Goal: Task Accomplishment & Management: Manage account settings

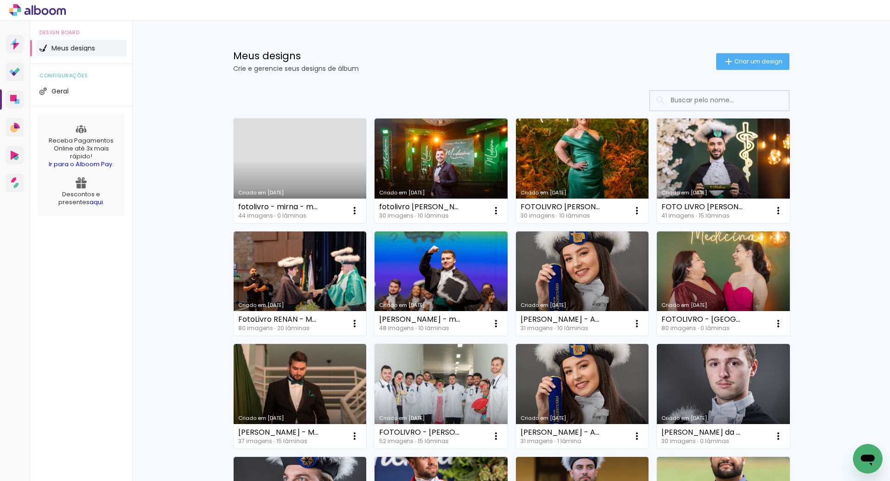
click at [304, 148] on link "Criado em [DATE]" at bounding box center [300, 171] width 133 height 105
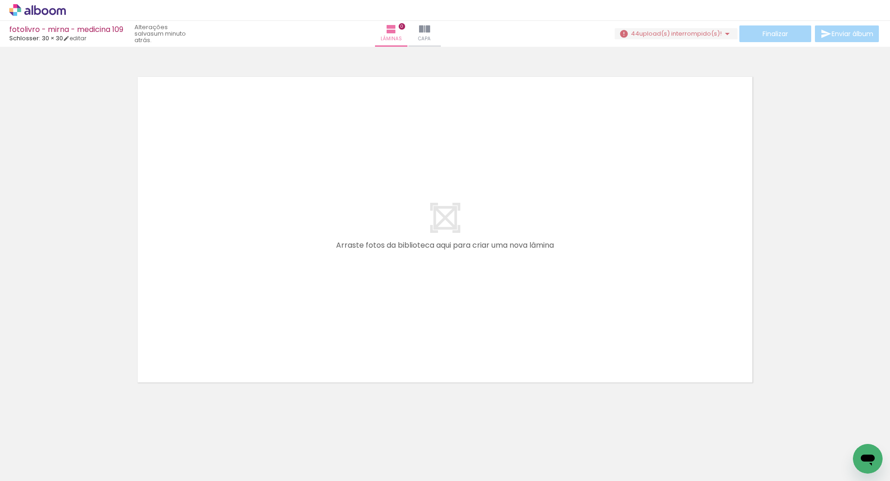
click at [702, 36] on span "upload(s) interrompido(s)!" at bounding box center [680, 33] width 82 height 9
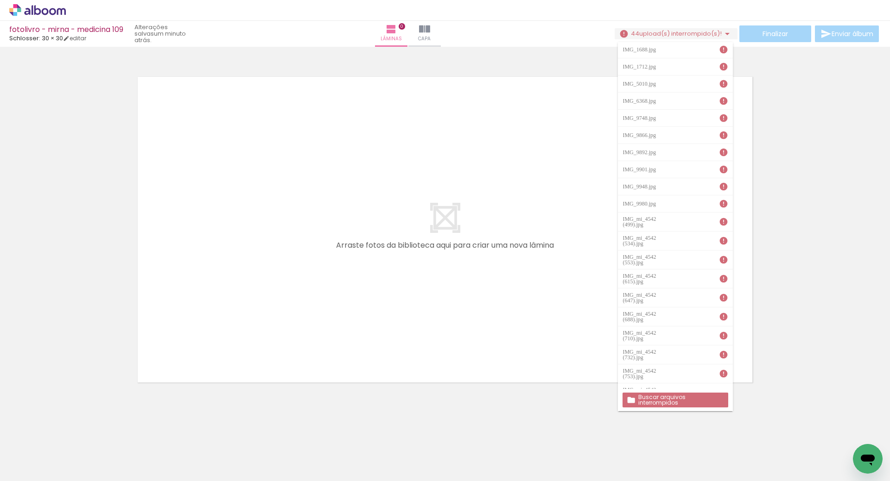
scroll to position [139, 0]
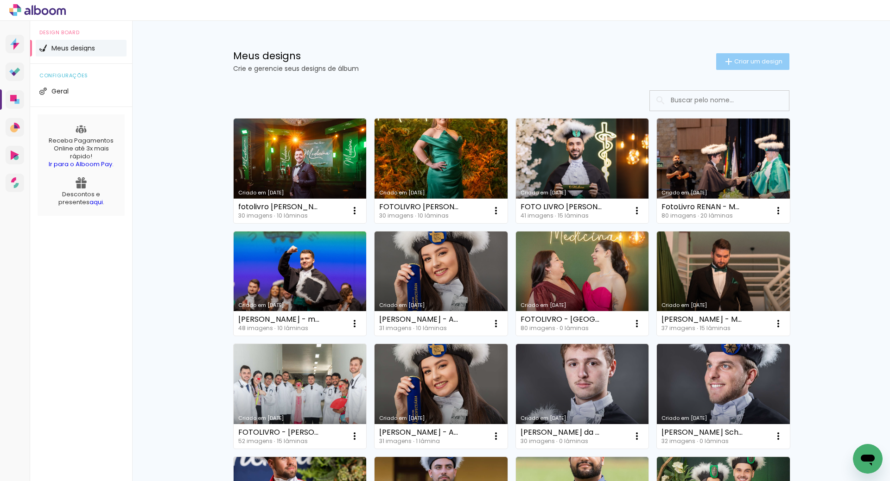
click at [771, 58] on span "Criar um design" at bounding box center [758, 61] width 48 height 6
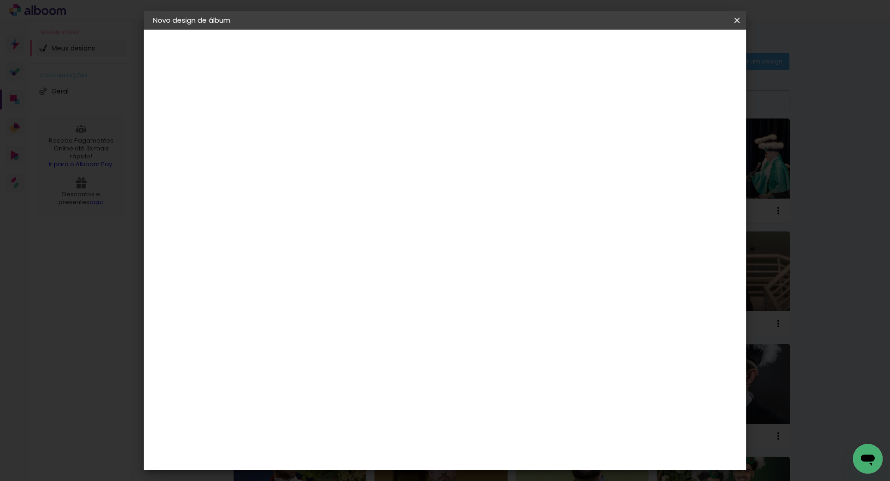
click at [304, 123] on input at bounding box center [304, 124] width 0 height 14
type input "Mirna - Medicina"
click at [0, 0] on slot "Avançar" at bounding box center [0, 0] width 0 height 0
click at [335, 172] on input at bounding box center [328, 177] width 94 height 12
type input "sch"
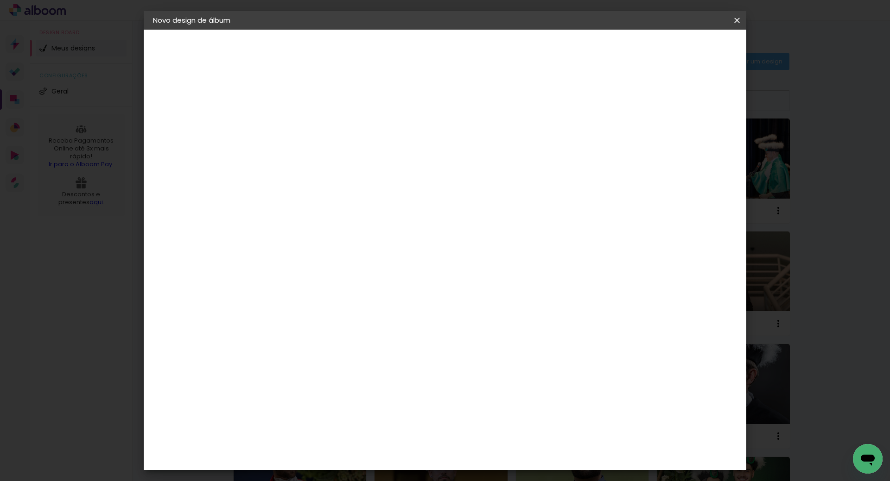
type paper-input "sch"
click at [333, 207] on div "Schlosser" at bounding box center [315, 209] width 35 height 7
click at [0, 0] on slot "Avançar" at bounding box center [0, 0] width 0 height 0
click at [367, 412] on span "30 × 30" at bounding box center [345, 424] width 43 height 25
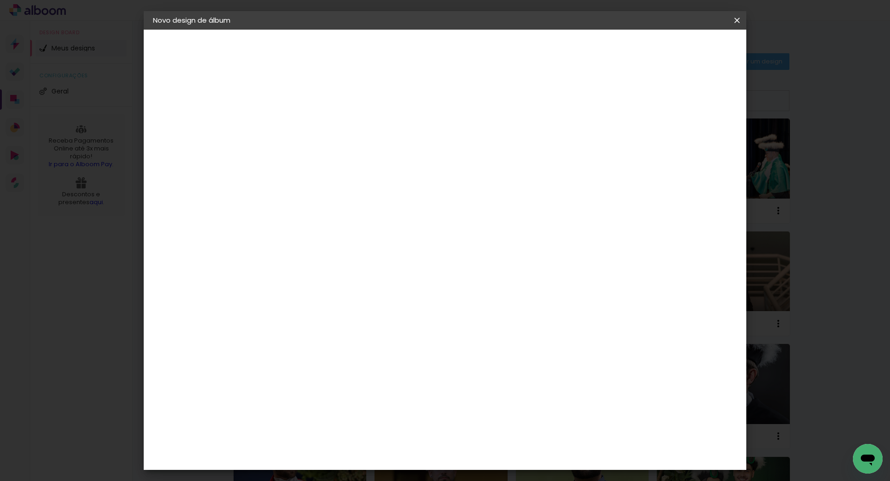
click at [0, 0] on slot "Avançar" at bounding box center [0, 0] width 0 height 0
click at [626, 100] on div at bounding box center [622, 100] width 8 height 8
type paper-checkbox "on"
click at [679, 46] on span "Iniciar design" at bounding box center [658, 49] width 42 height 6
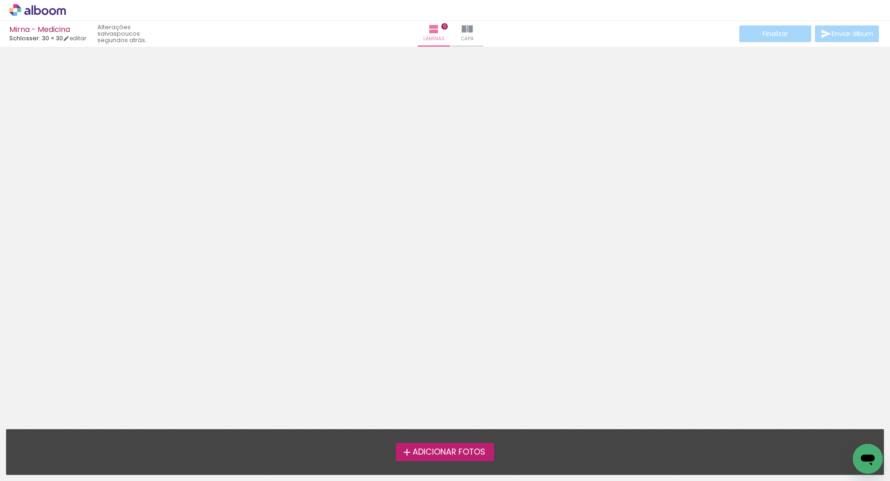
click at [448, 453] on span "Adicionar Fotos" at bounding box center [448, 453] width 73 height 8
click at [0, 0] on input "file" at bounding box center [0, 0] width 0 height 0
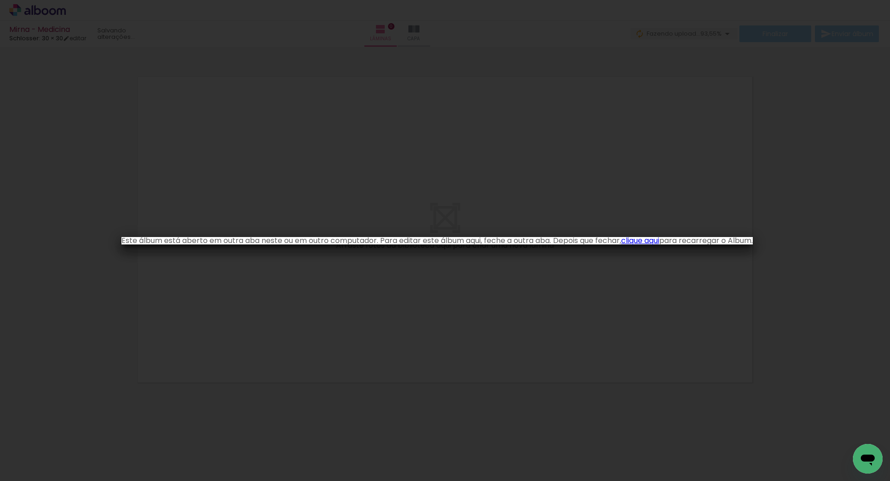
click at [659, 241] on link "clique aqui" at bounding box center [640, 240] width 38 height 11
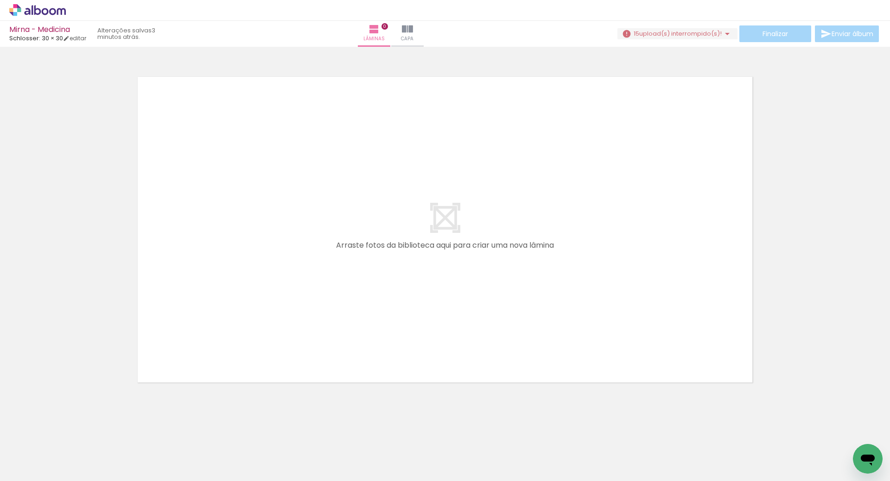
scroll to position [0, 1424]
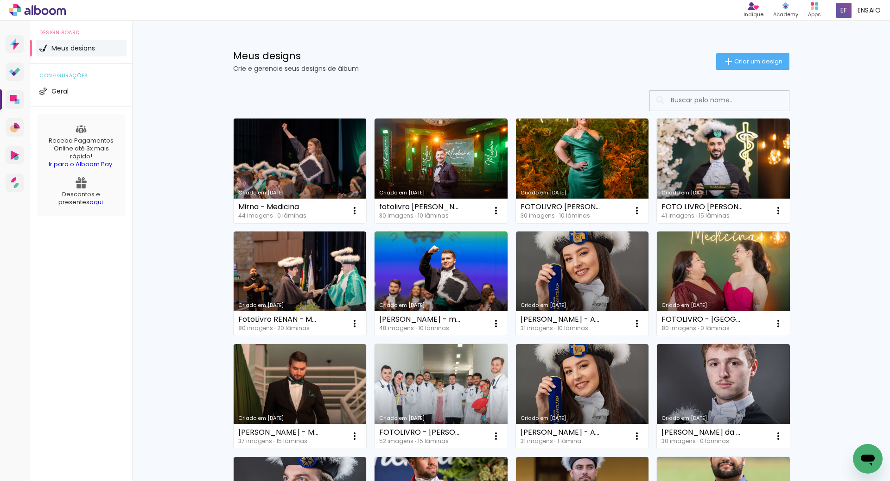
click at [291, 165] on link "Criado em [DATE]" at bounding box center [300, 171] width 133 height 105
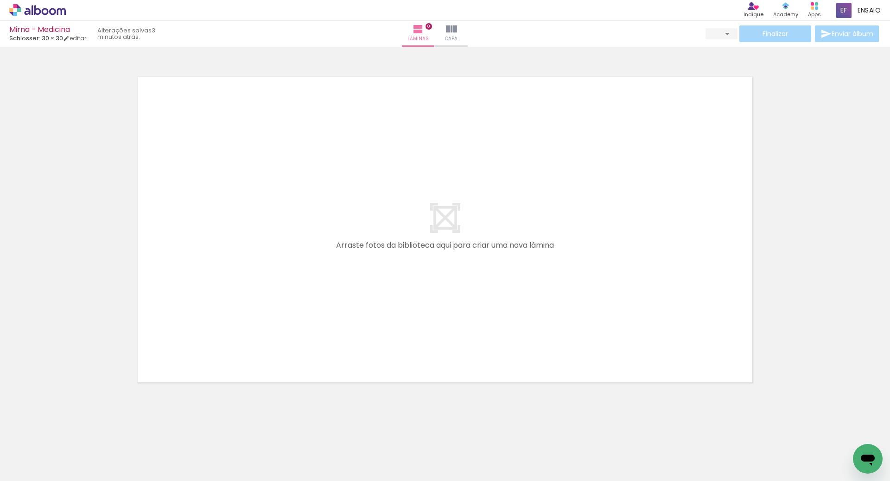
click at [425, 452] on div at bounding box center [404, 450] width 42 height 28
click at [32, 472] on span "Adicionar Fotos" at bounding box center [33, 469] width 28 height 10
click at [0, 0] on input "file" at bounding box center [0, 0] width 0 height 0
click at [83, 38] on link "editar" at bounding box center [74, 38] width 23 height 8
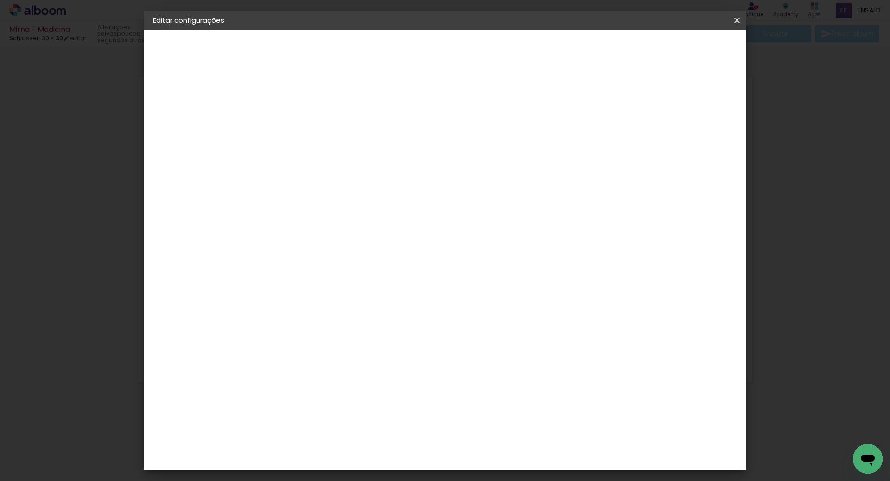
click at [0, 0] on slot "Mirna - Medicina" at bounding box center [0, 0] width 0 height 0
click at [304, 127] on input "Mirna - Medicina" at bounding box center [304, 124] width 0 height 14
type input "Mirna - Medicina"
type paper-input "Mirna - Medicina"
type input "[PERSON_NAME] - Medicina"
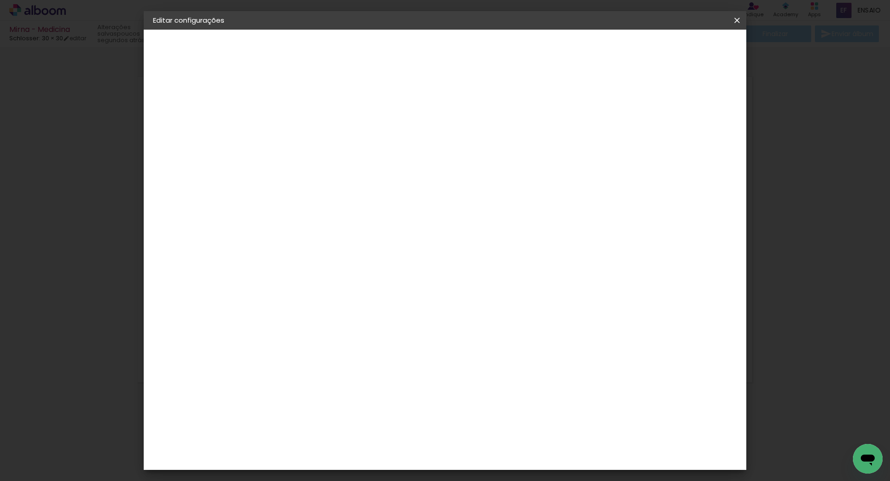
click at [0, 0] on slot "Avançar" at bounding box center [0, 0] width 0 height 0
click at [338, 174] on input at bounding box center [328, 177] width 94 height 12
type input "sc"
type paper-input "sc"
click at [334, 240] on div "Schlosser" at bounding box center [315, 243] width 35 height 7
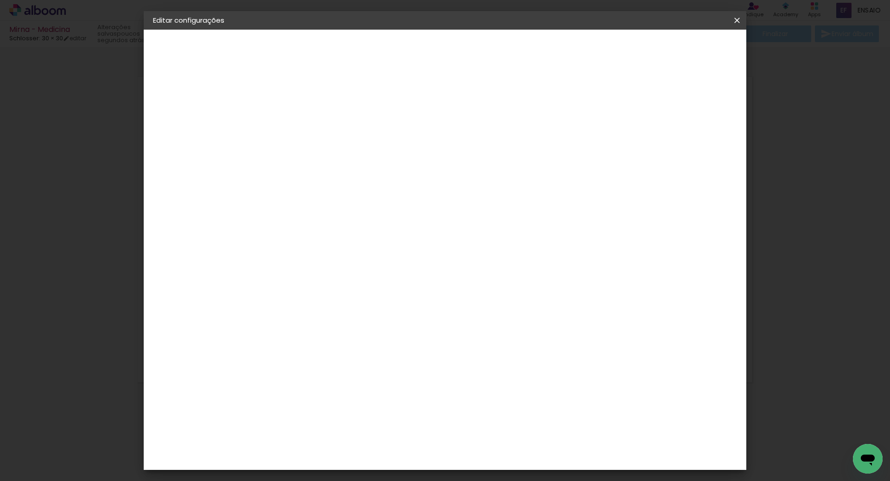
click at [0, 0] on slot "Avançar" at bounding box center [0, 0] width 0 height 0
click at [0, 0] on slot "Mostrar sangria" at bounding box center [0, 0] width 0 height 0
type paper-checkbox "on"
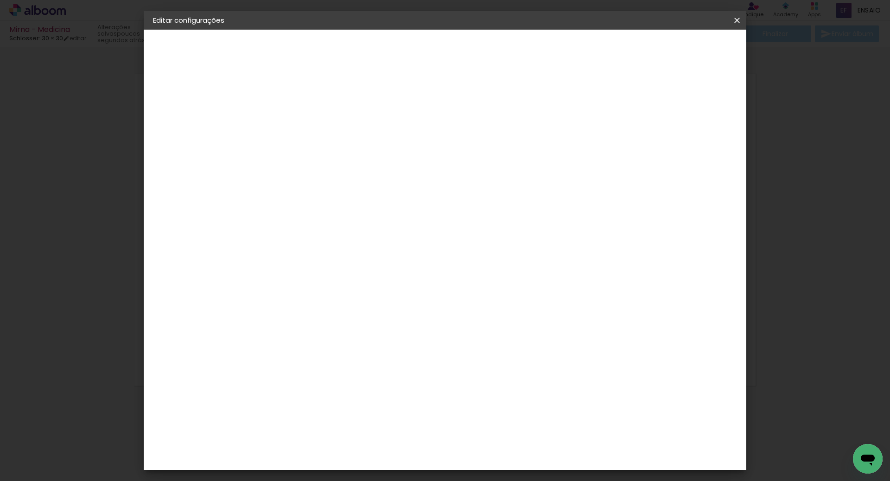
click at [663, 50] on span "Salvar configurações" at bounding box center [644, 49] width 69 height 6
